Goal: Task Accomplishment & Management: Manage account settings

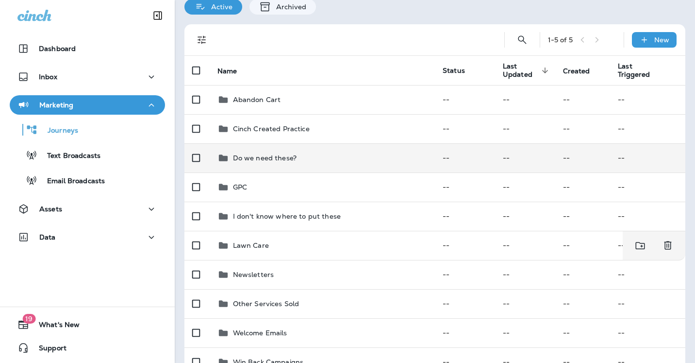
scroll to position [33, 0]
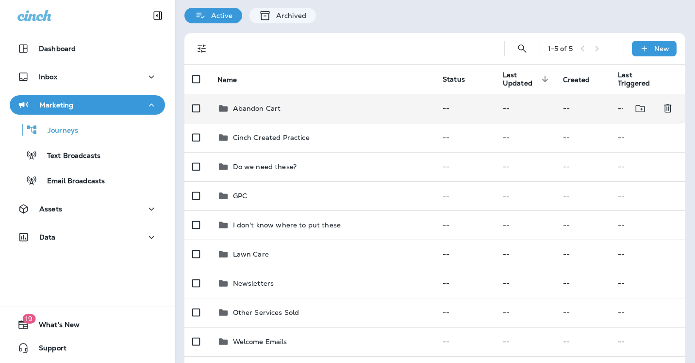
click at [257, 109] on p "Abandon Cart" at bounding box center [257, 108] width 48 height 8
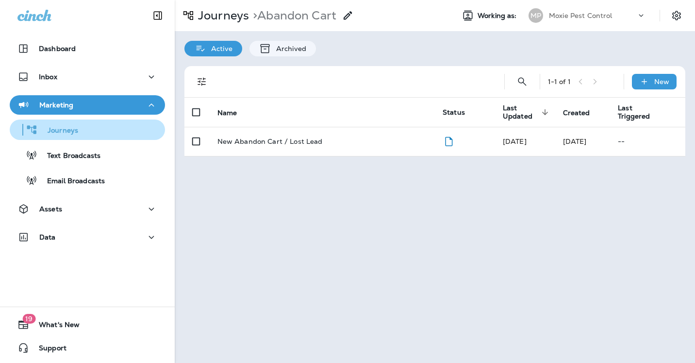
click at [103, 129] on div "Journeys" at bounding box center [88, 129] width 148 height 15
click at [67, 133] on p "Journeys" at bounding box center [58, 130] width 40 height 9
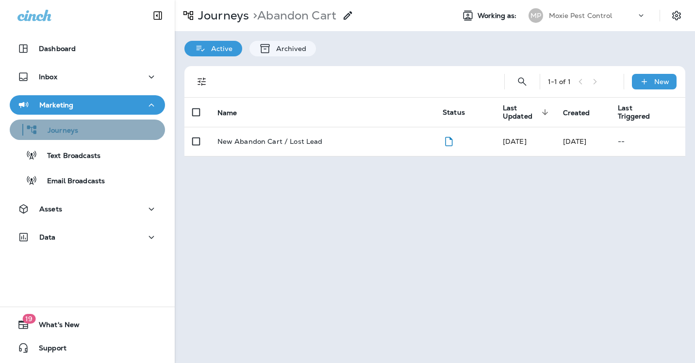
click at [67, 133] on p "Journeys" at bounding box center [58, 130] width 40 height 9
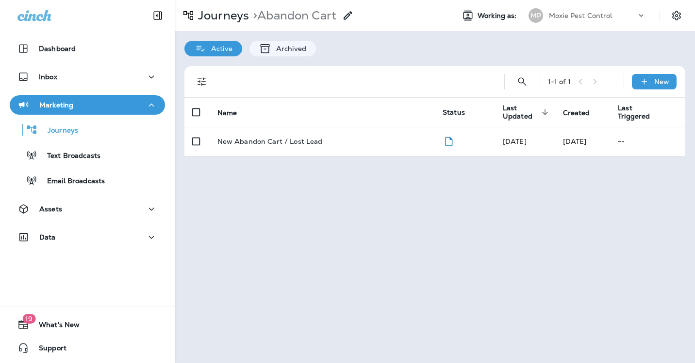
click at [68, 104] on p "Marketing" at bounding box center [56, 105] width 34 height 8
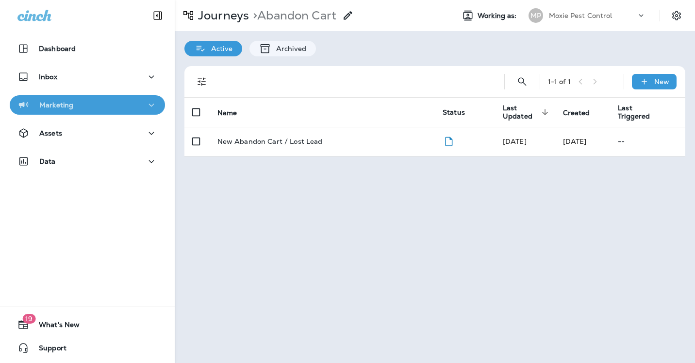
click at [68, 104] on p "Marketing" at bounding box center [56, 105] width 34 height 8
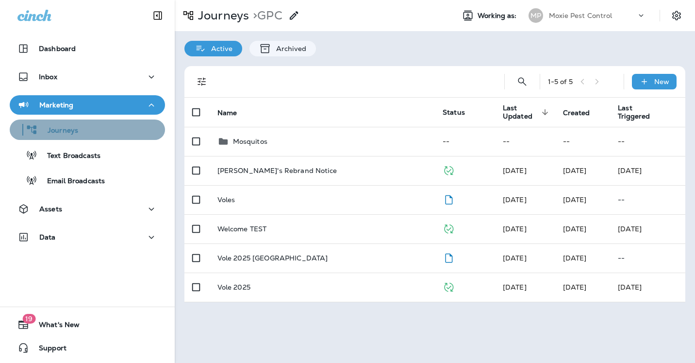
click at [76, 126] on p "Journeys" at bounding box center [58, 130] width 40 height 9
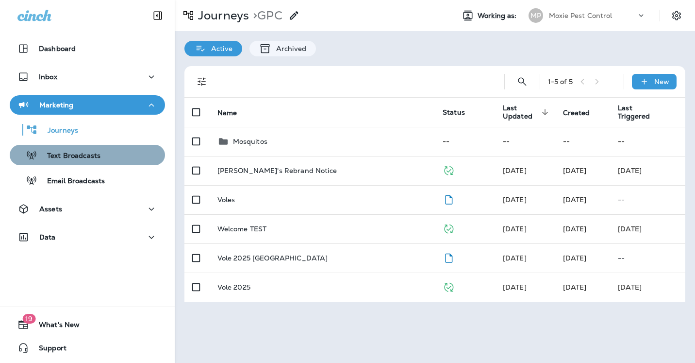
click at [82, 152] on p "Text Broadcasts" at bounding box center [68, 155] width 63 height 9
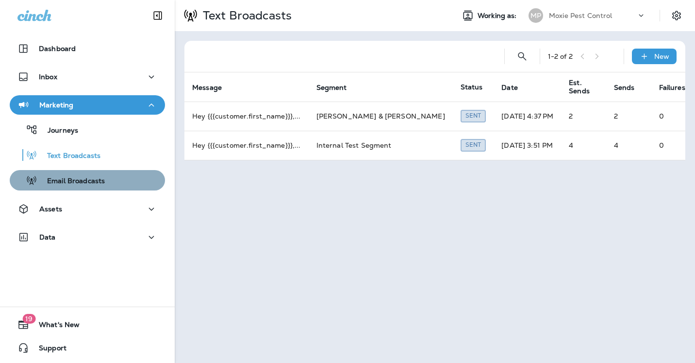
click at [81, 182] on p "Email Broadcasts" at bounding box center [70, 181] width 67 height 9
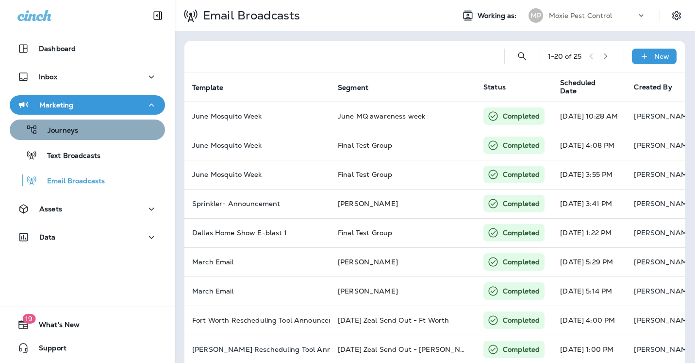
click at [80, 125] on div "Journeys" at bounding box center [88, 129] width 148 height 15
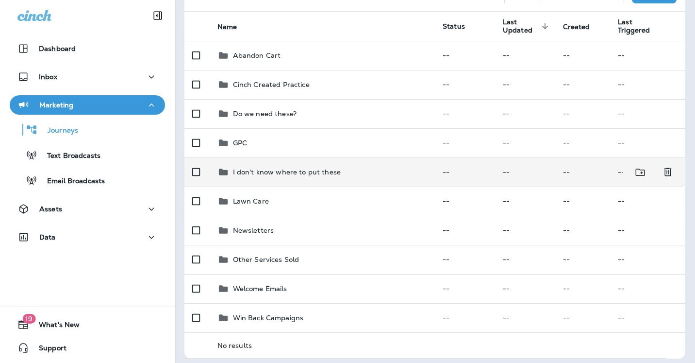
scroll to position [91, 0]
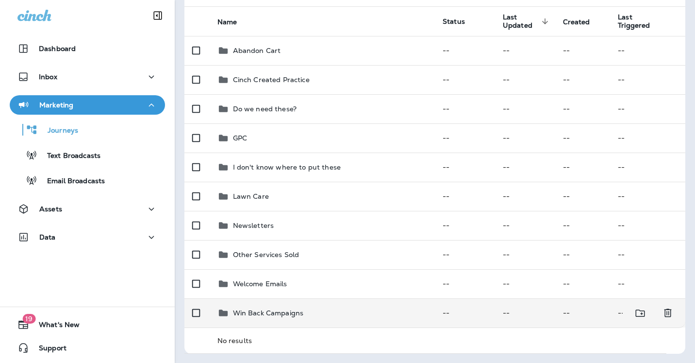
click at [279, 310] on p "Win Back Campaigns" at bounding box center [268, 313] width 71 height 8
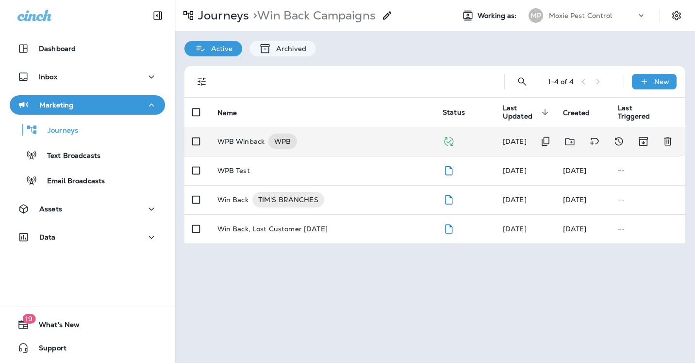
click at [245, 144] on p "WPB Winback" at bounding box center [241, 141] width 48 height 16
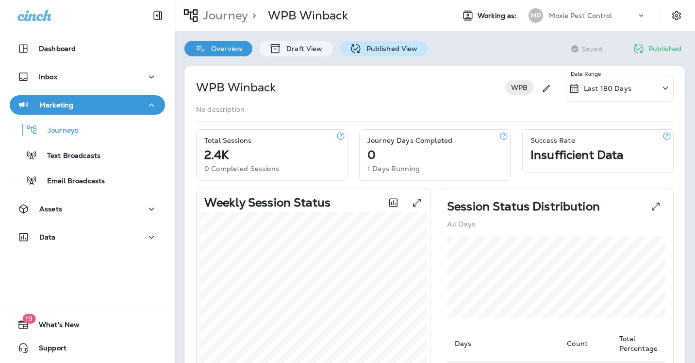
click at [387, 46] on p "Published View" at bounding box center [390, 49] width 56 height 8
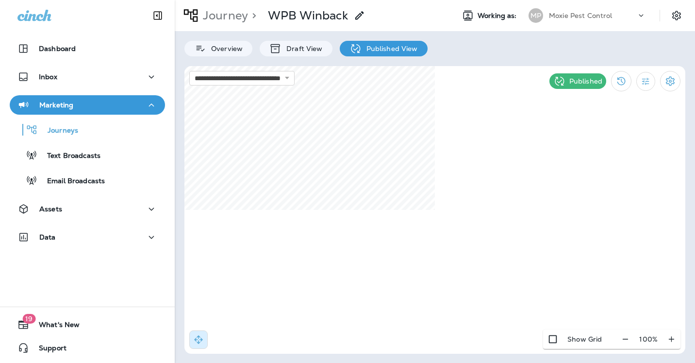
select select "****"
select select "*"
select select "**"
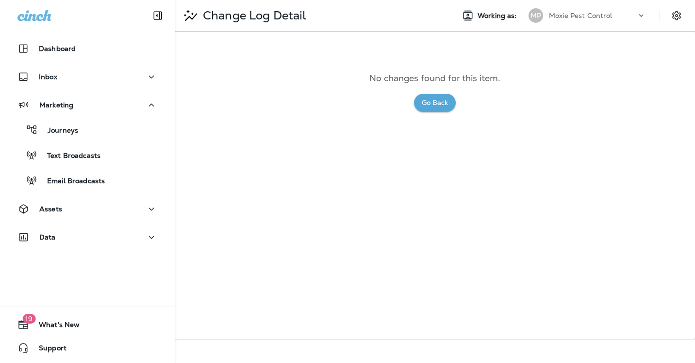
click at [434, 100] on button "Go Back" at bounding box center [435, 103] width 42 height 18
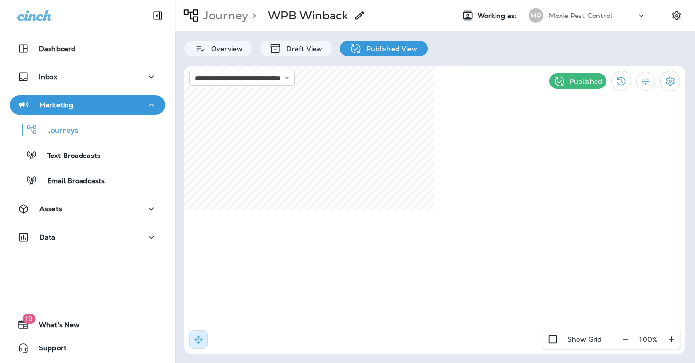
select select "****"
select select "*"
select select "**"
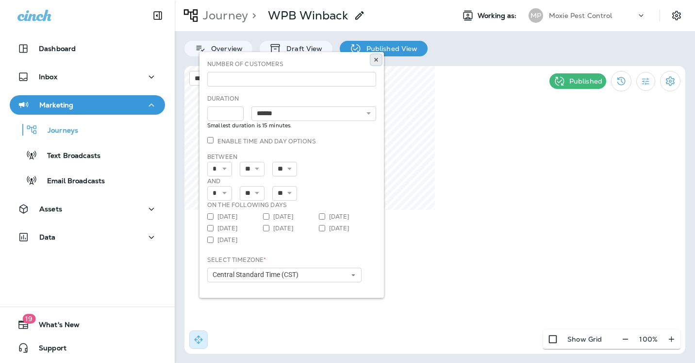
click at [378, 60] on icon at bounding box center [376, 60] width 6 height 6
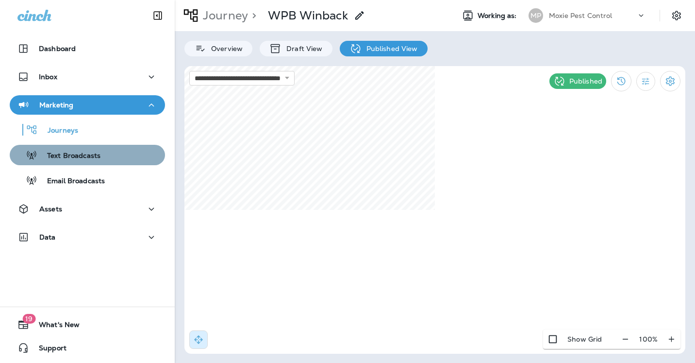
click at [87, 153] on p "Text Broadcasts" at bounding box center [68, 155] width 63 height 9
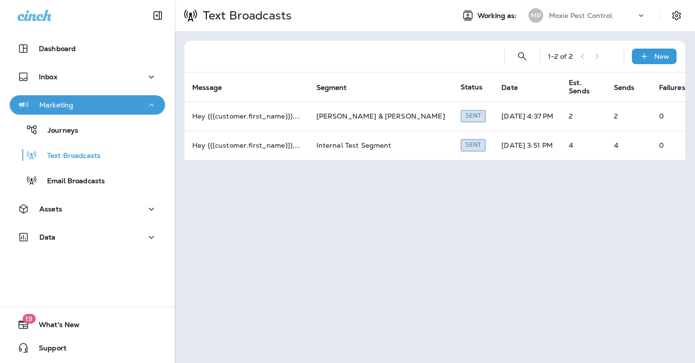
click at [67, 105] on p "Marketing" at bounding box center [56, 105] width 34 height 8
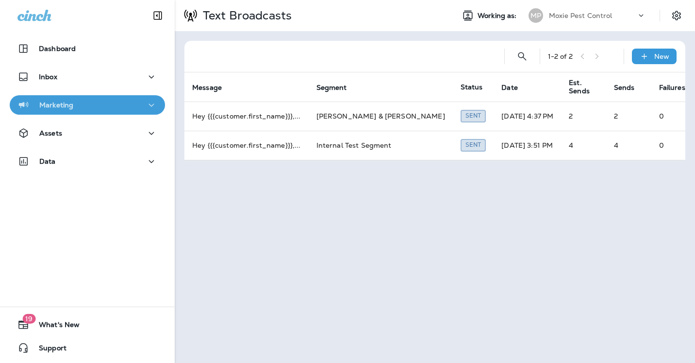
click at [67, 104] on p "Marketing" at bounding box center [56, 105] width 34 height 8
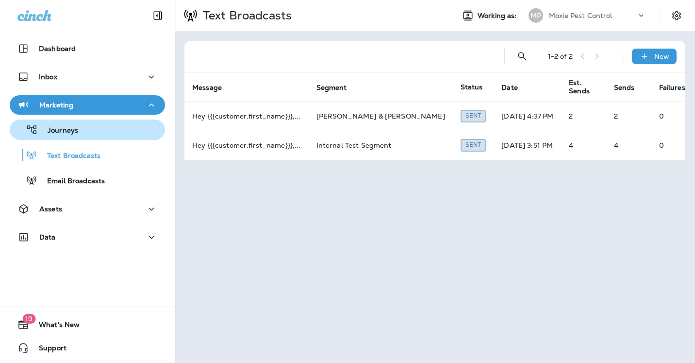
click at [84, 128] on div "Journeys" at bounding box center [88, 129] width 148 height 15
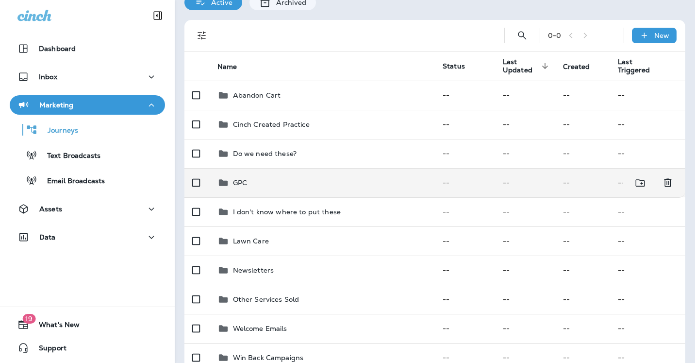
scroll to position [91, 0]
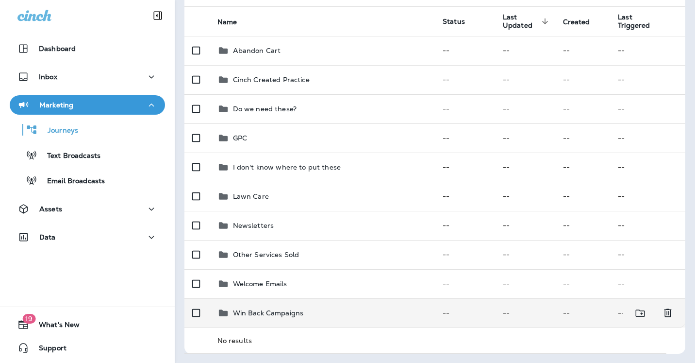
click at [262, 309] on p "Win Back Campaigns" at bounding box center [268, 313] width 71 height 8
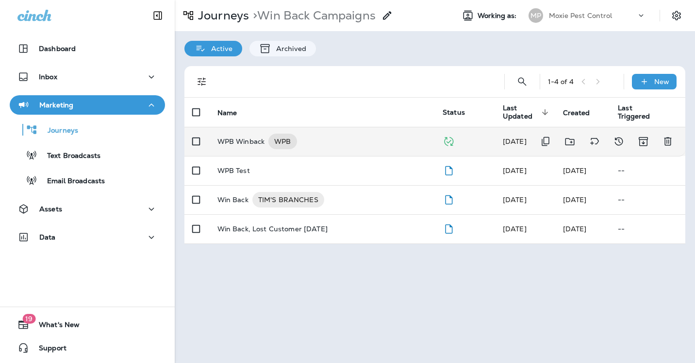
click at [235, 138] on p "WPB Winback" at bounding box center [241, 141] width 48 height 16
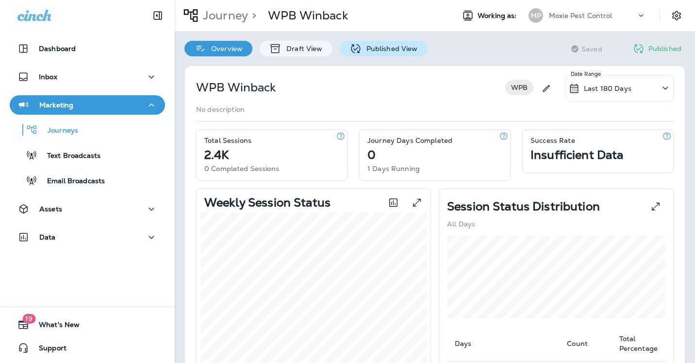
click at [396, 54] on div "Published View" at bounding box center [384, 49] width 88 height 16
